Goal: Unclear

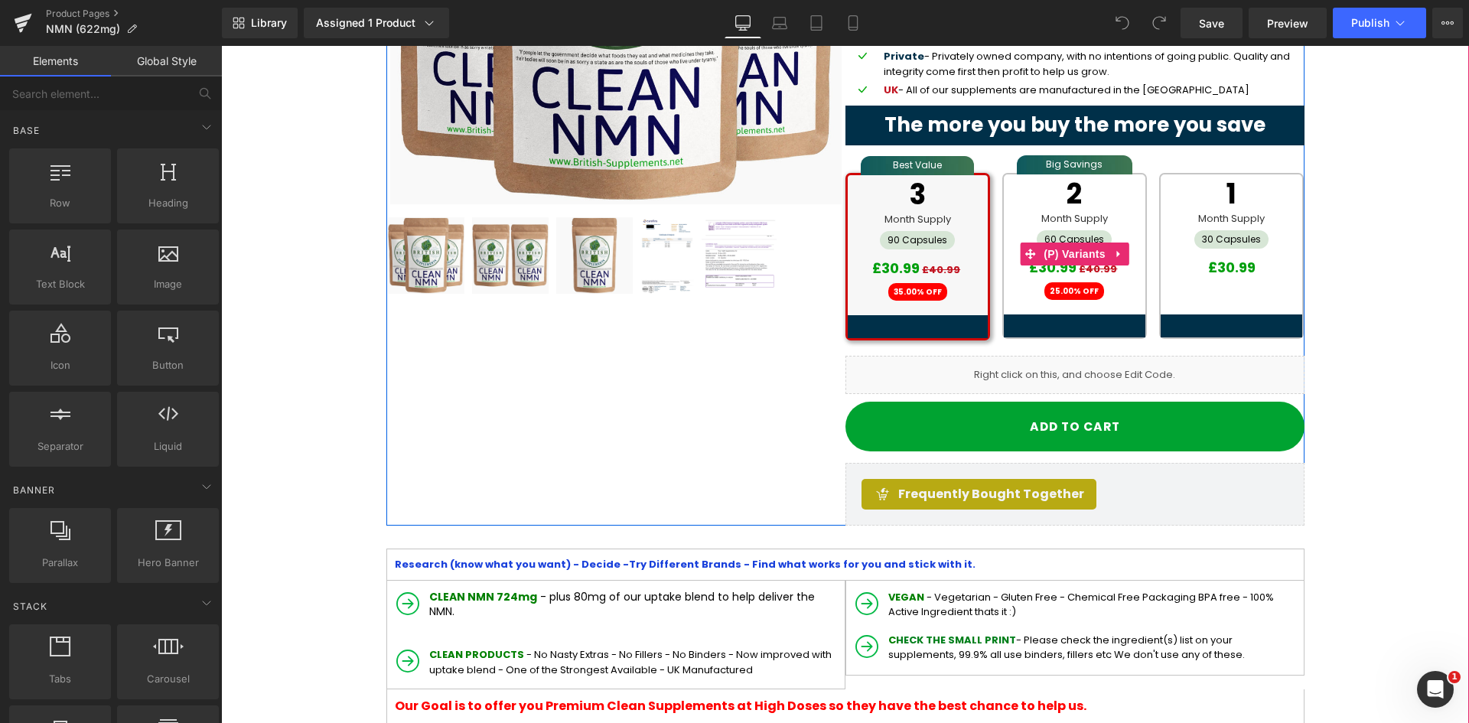
scroll to position [459, 0]
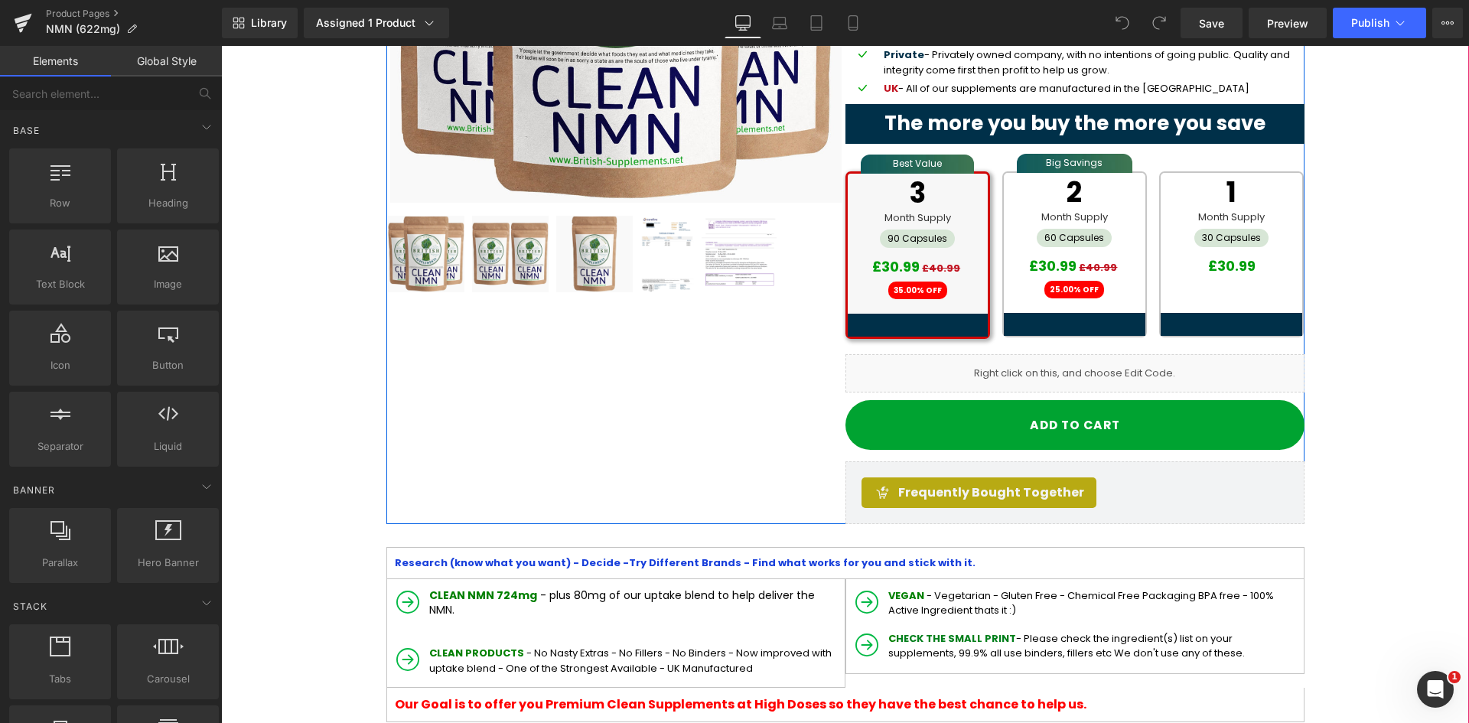
click at [1052, 371] on div "Liquid" at bounding box center [1075, 373] width 459 height 38
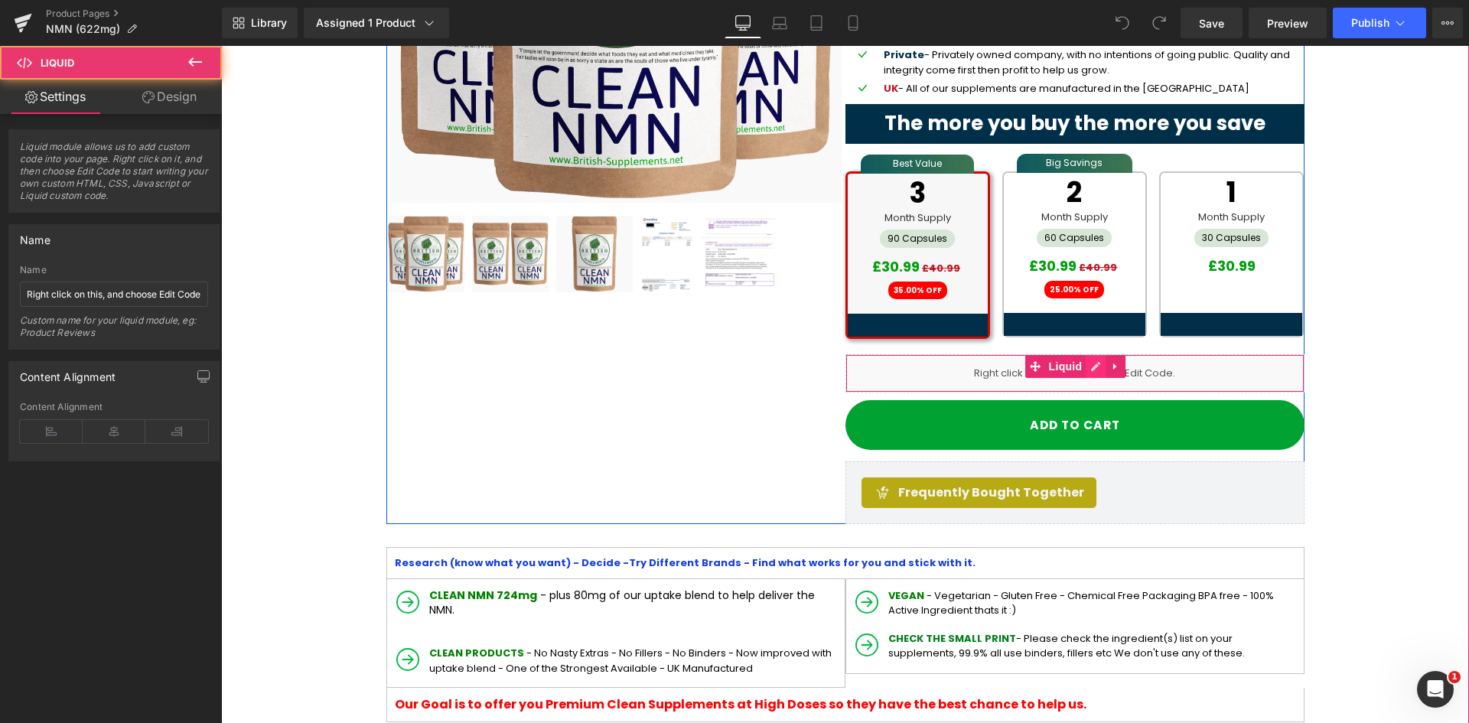
click at [1091, 367] on icon at bounding box center [1096, 366] width 11 height 11
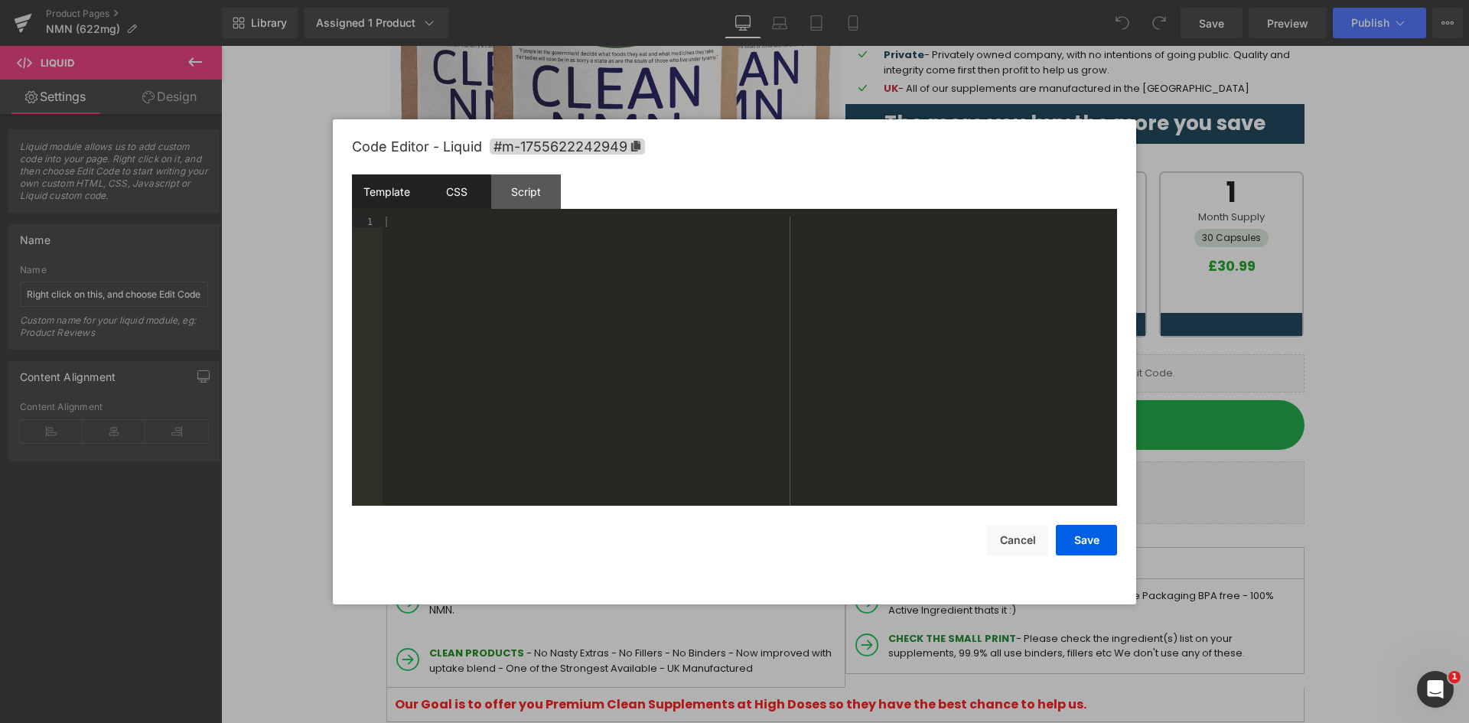
click at [445, 192] on div "CSS" at bounding box center [457, 191] width 70 height 34
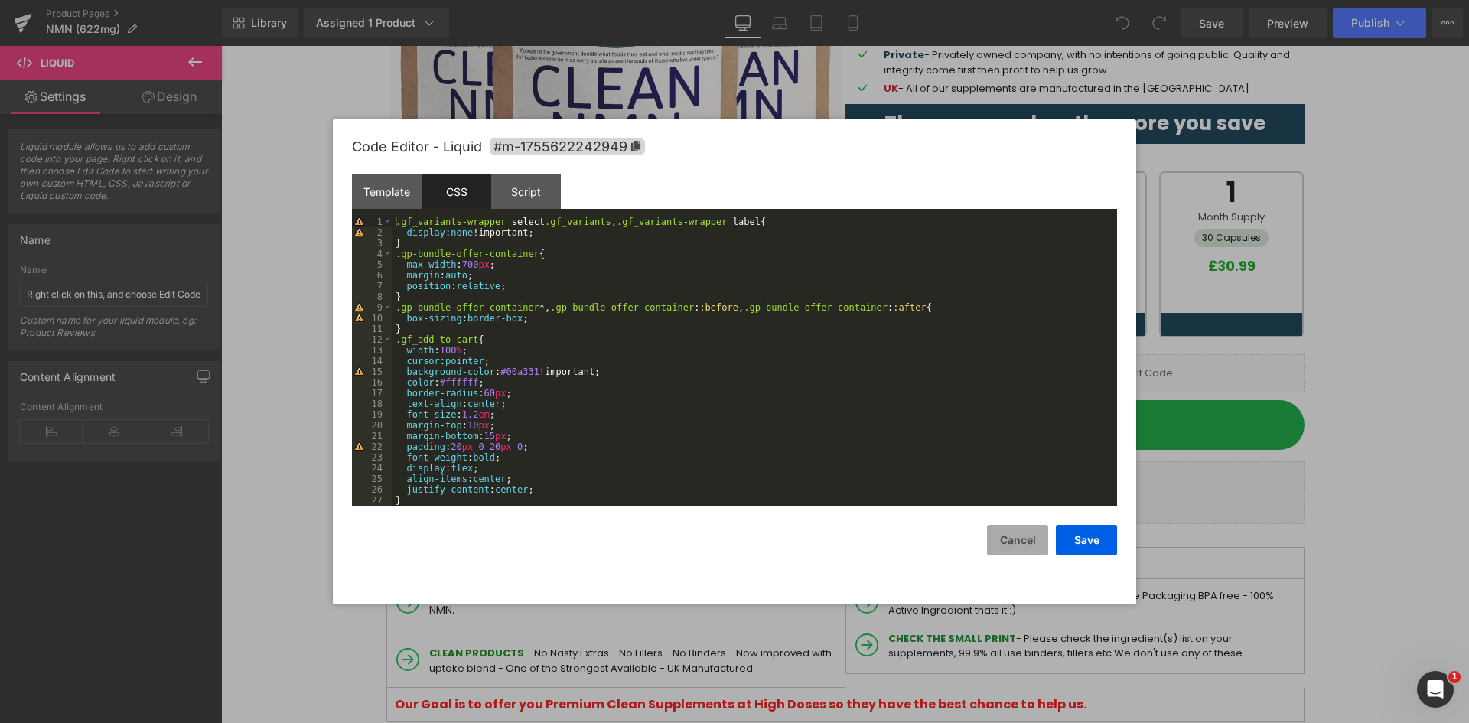
click at [1011, 538] on button "Cancel" at bounding box center [1017, 540] width 61 height 31
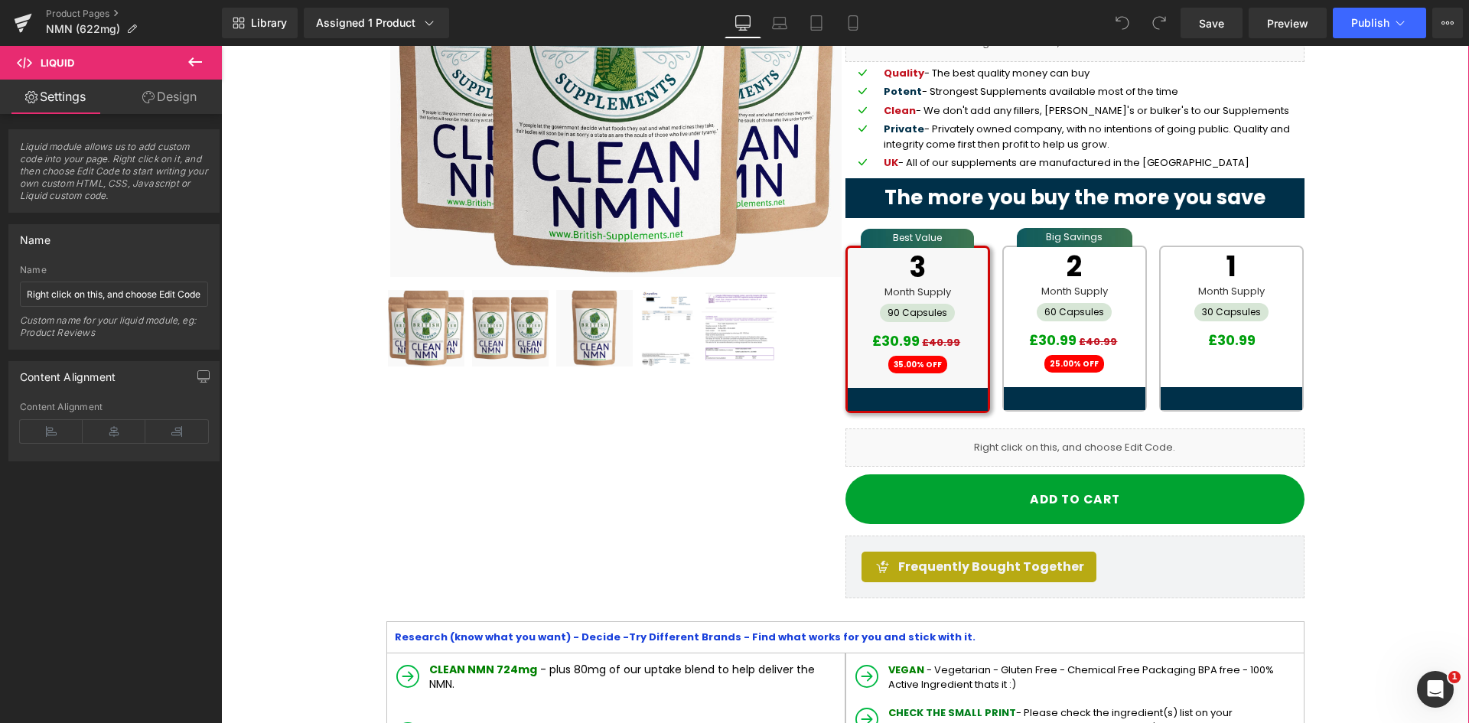
scroll to position [383, 0]
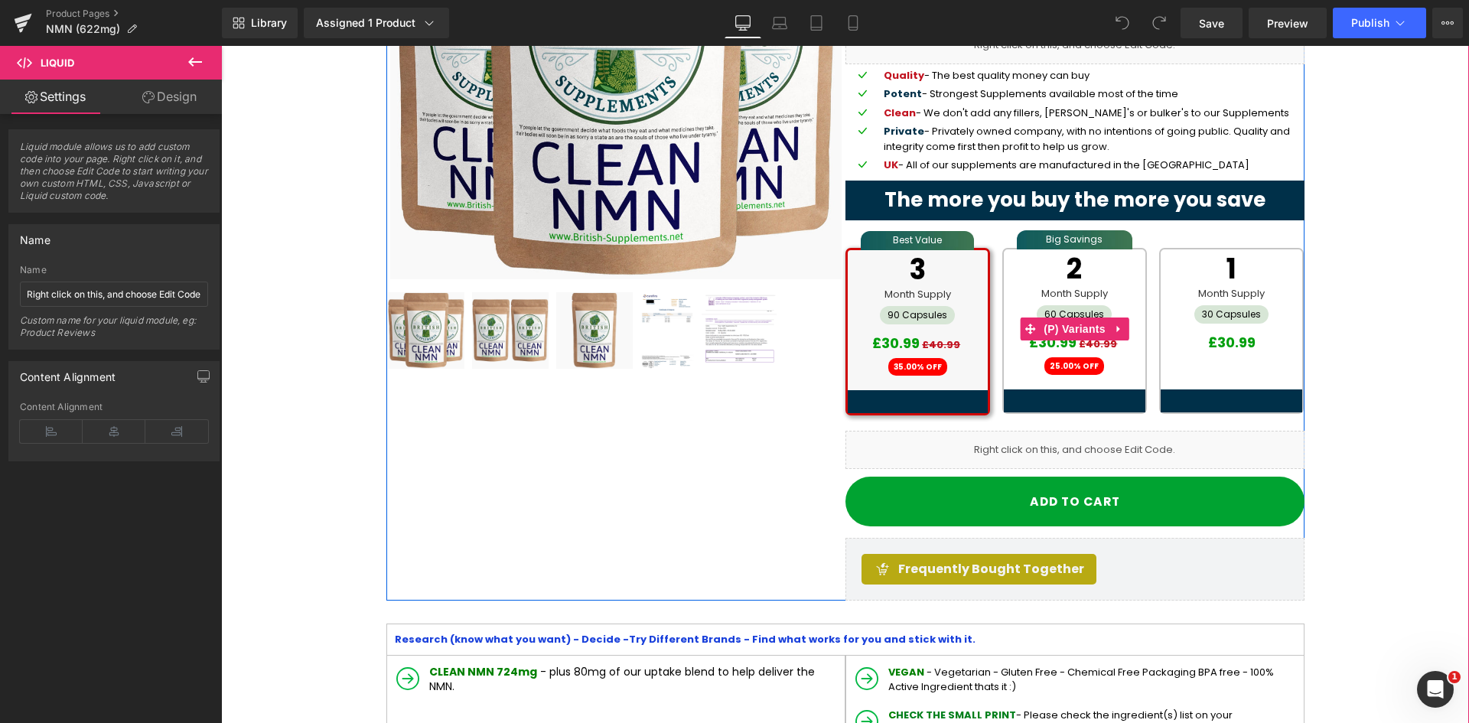
click at [1054, 316] on div "60 Capsules" at bounding box center [1074, 314] width 75 height 18
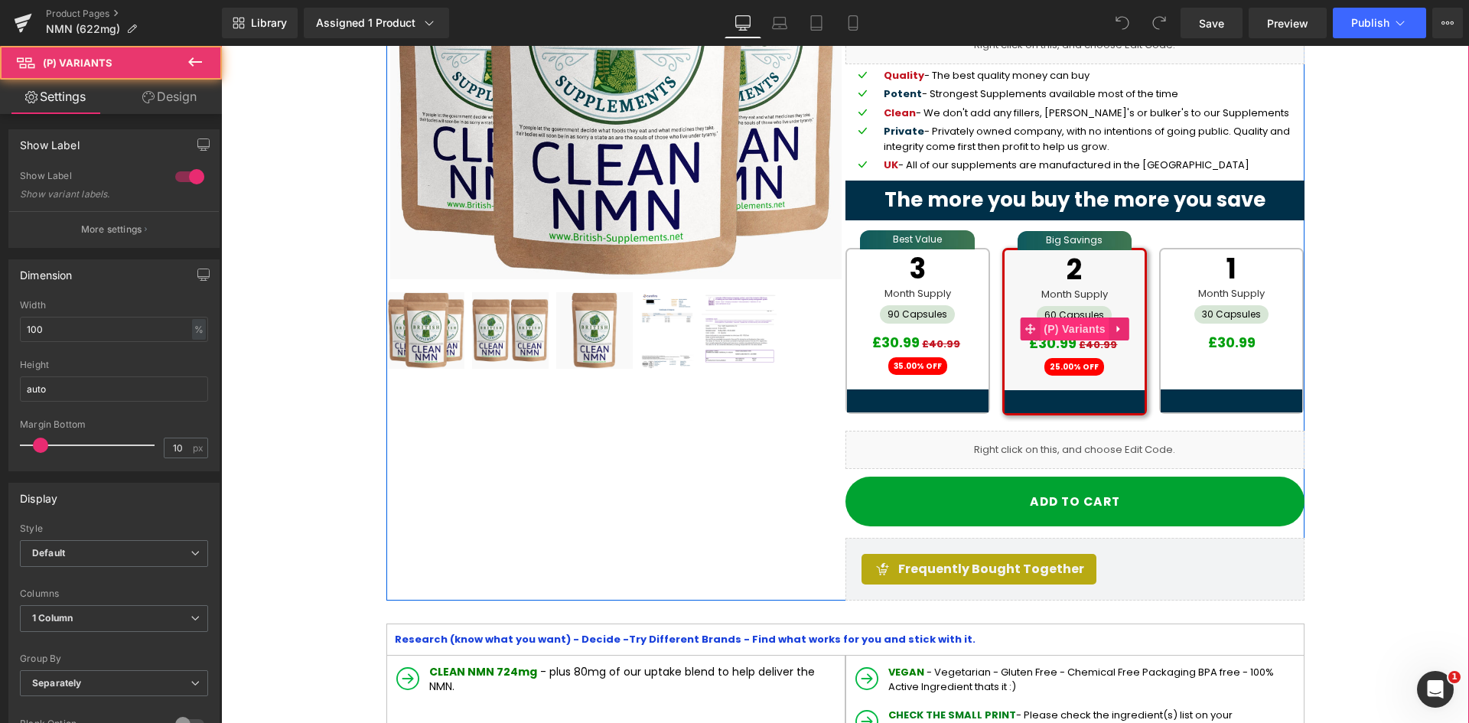
click at [1062, 324] on span "(P) Variants" at bounding box center [1075, 329] width 70 height 23
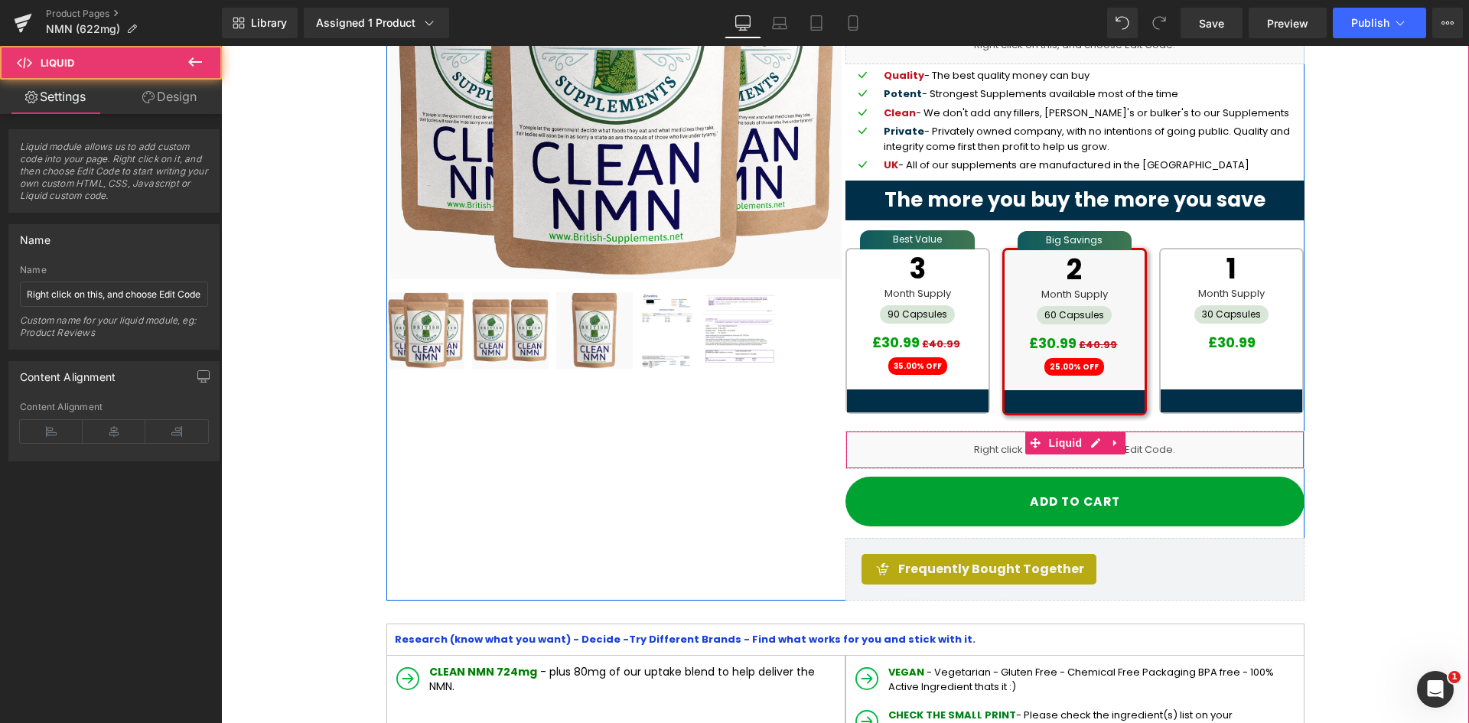
click at [1078, 455] on div "Liquid" at bounding box center [1075, 450] width 459 height 38
click at [1088, 447] on icon at bounding box center [1092, 443] width 8 height 9
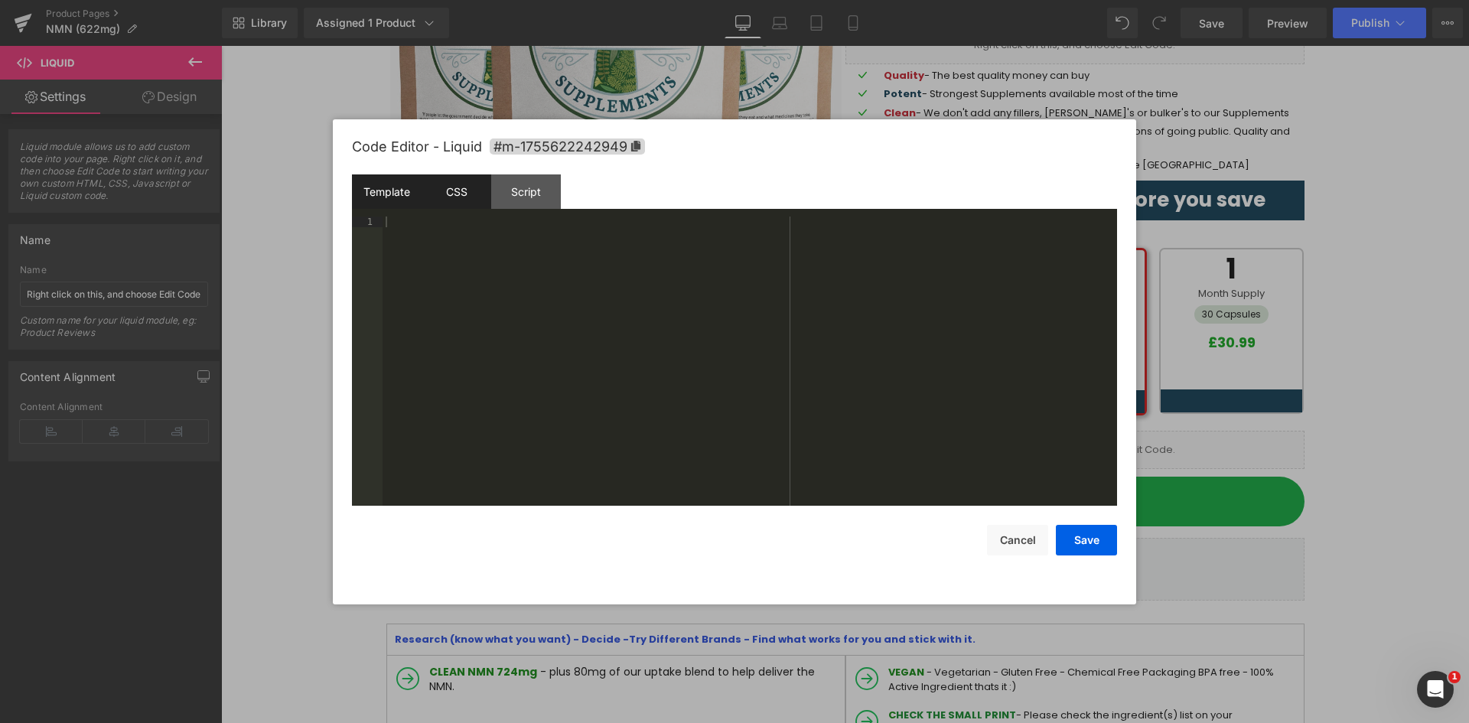
click at [455, 205] on div "CSS" at bounding box center [457, 191] width 70 height 34
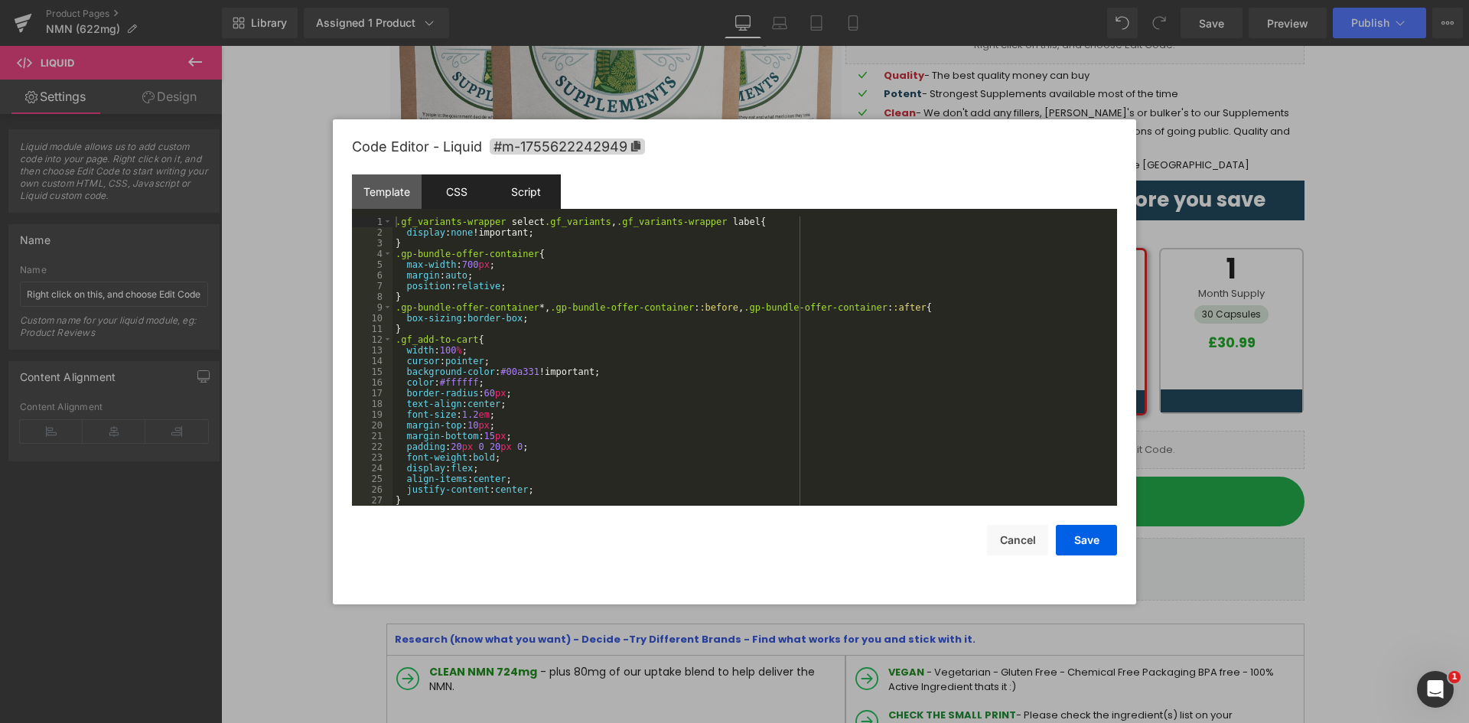
click at [501, 194] on div "Script" at bounding box center [526, 191] width 70 height 34
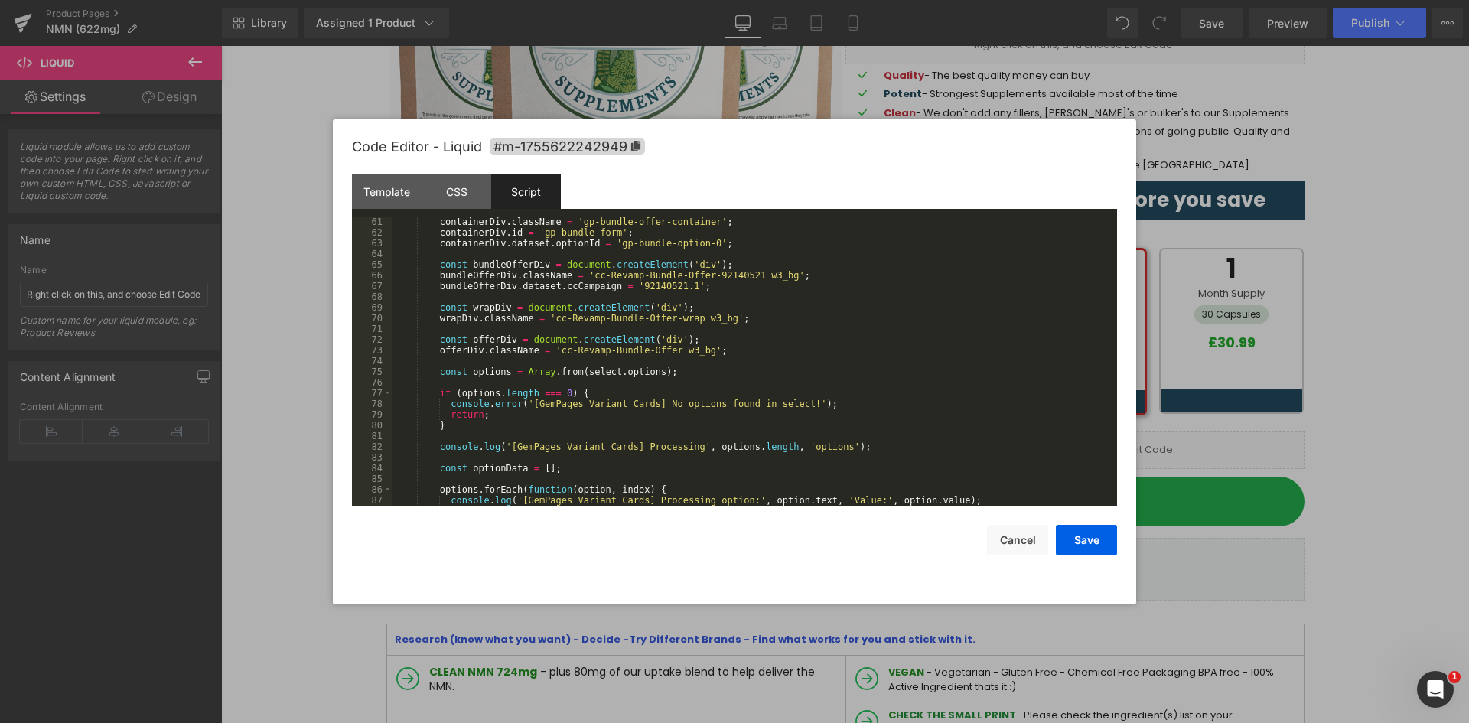
scroll to position [827, 0]
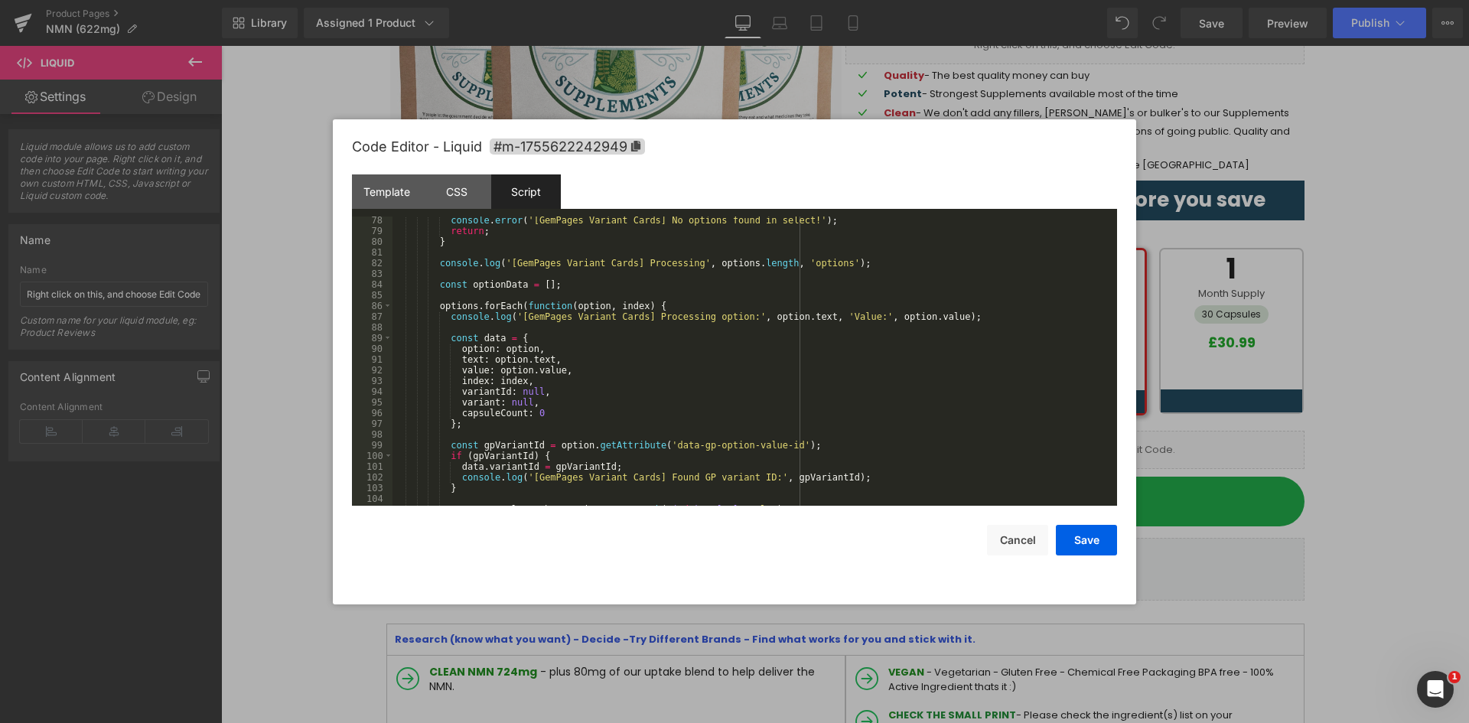
click at [669, 369] on div "console . error ( '[GemPages Variant Cards] No options found in select!' ) ; re…" at bounding box center [752, 370] width 719 height 311
